Goal: Find specific page/section: Find specific page/section

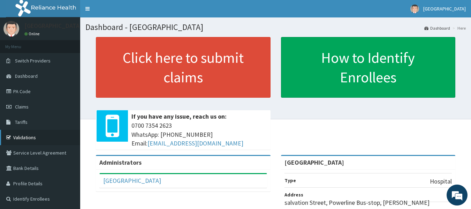
click at [37, 135] on link "Validations" at bounding box center [40, 137] width 80 height 15
click at [34, 123] on link "Tariffs" at bounding box center [40, 121] width 80 height 15
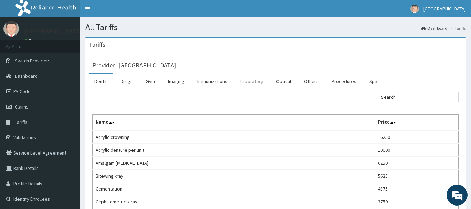
click at [256, 80] on link "Laboratory" at bounding box center [251, 81] width 34 height 15
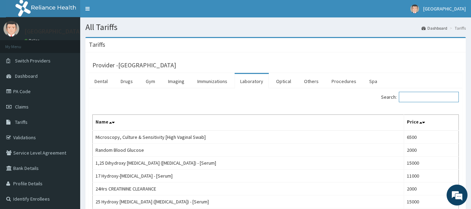
click at [425, 98] on input "Search:" at bounding box center [429, 97] width 60 height 10
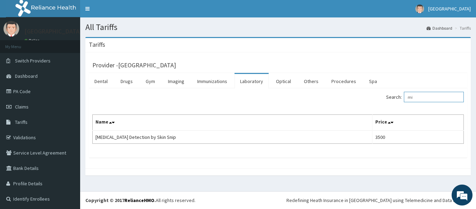
type input "m"
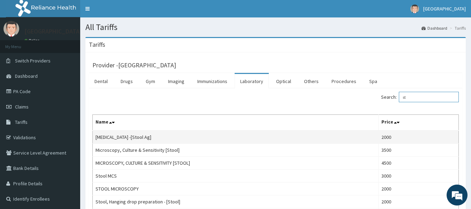
type input "s"
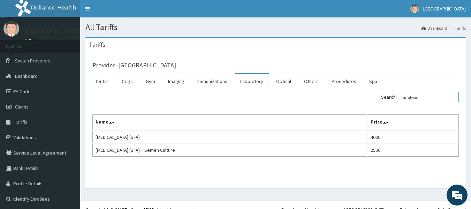
type input "analysis"
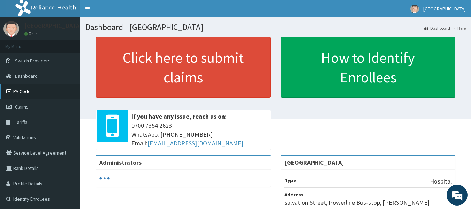
click at [25, 95] on link "PA Code" at bounding box center [40, 91] width 80 height 15
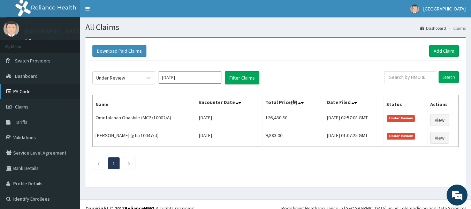
click at [62, 89] on link "PA Code" at bounding box center [40, 91] width 80 height 15
